Goal: Task Accomplishment & Management: Manage account settings

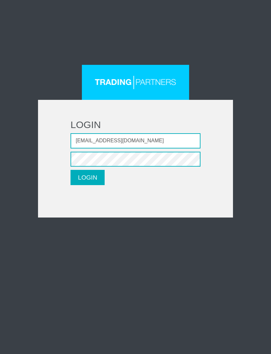
click at [87, 177] on button "LOGIN" at bounding box center [87, 177] width 34 height 15
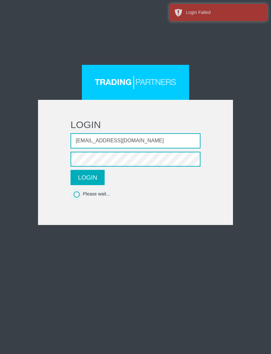
click at [97, 176] on button "LOGIN" at bounding box center [87, 177] width 34 height 15
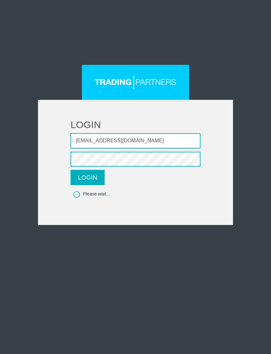
click at [19, 220] on div "LOGIN Email address [EMAIL_ADDRESS][DOMAIN_NAME] Password LOGIN Please wait..." at bounding box center [135, 145] width 243 height 160
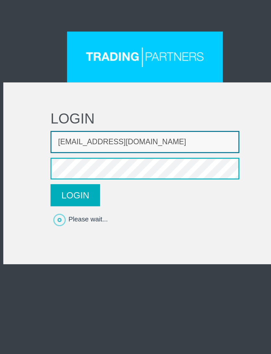
click at [125, 133] on input "[EMAIL_ADDRESS][DOMAIN_NAME]" at bounding box center [135, 140] width 130 height 15
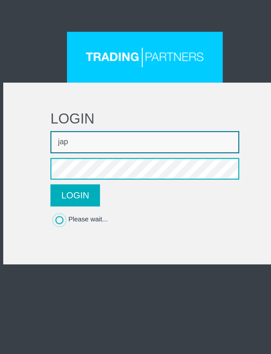
type input "ja"
type input "1"
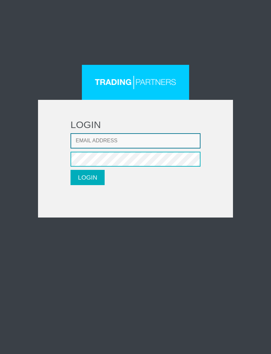
type input "[EMAIL_ADDRESS][DOMAIN_NAME]"
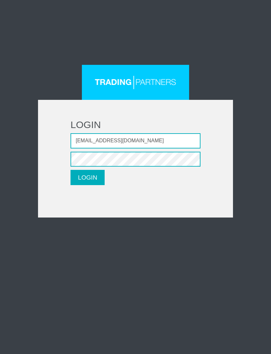
click at [87, 177] on button "LOGIN" at bounding box center [87, 177] width 34 height 15
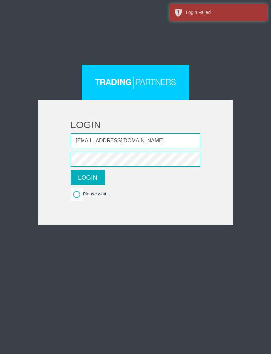
click at [240, 11] on div "Login Failed" at bounding box center [224, 12] width 76 height 7
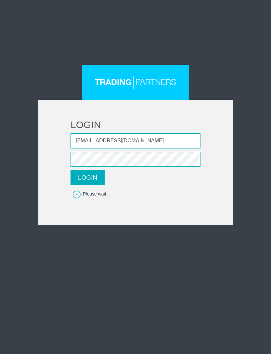
click at [100, 178] on button "LOGIN" at bounding box center [87, 177] width 34 height 15
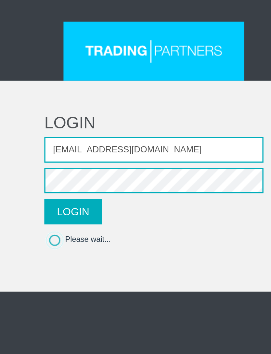
click at [70, 170] on button "LOGIN" at bounding box center [87, 177] width 34 height 15
click at [153, 65] on div "LOGIN Email address [EMAIL_ADDRESS][DOMAIN_NAME] Password LOGIN Please wait..." at bounding box center [135, 145] width 243 height 160
